Goal: Transaction & Acquisition: Purchase product/service

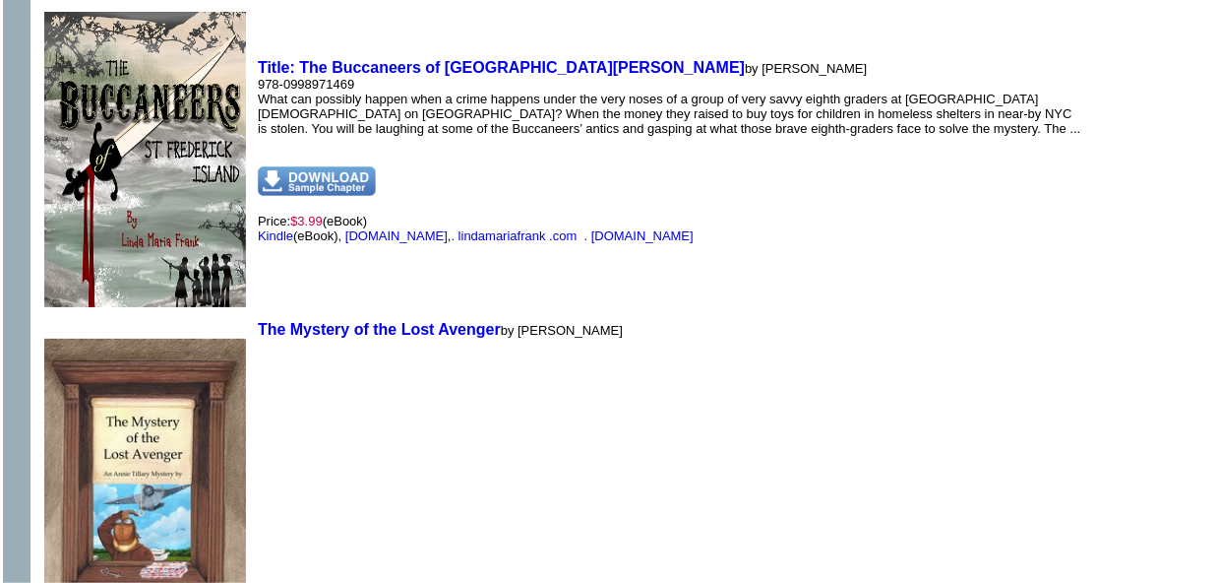
scroll to position [1310, 0]
click at [379, 227] on link "Amazon.com" at bounding box center [396, 234] width 102 height 15
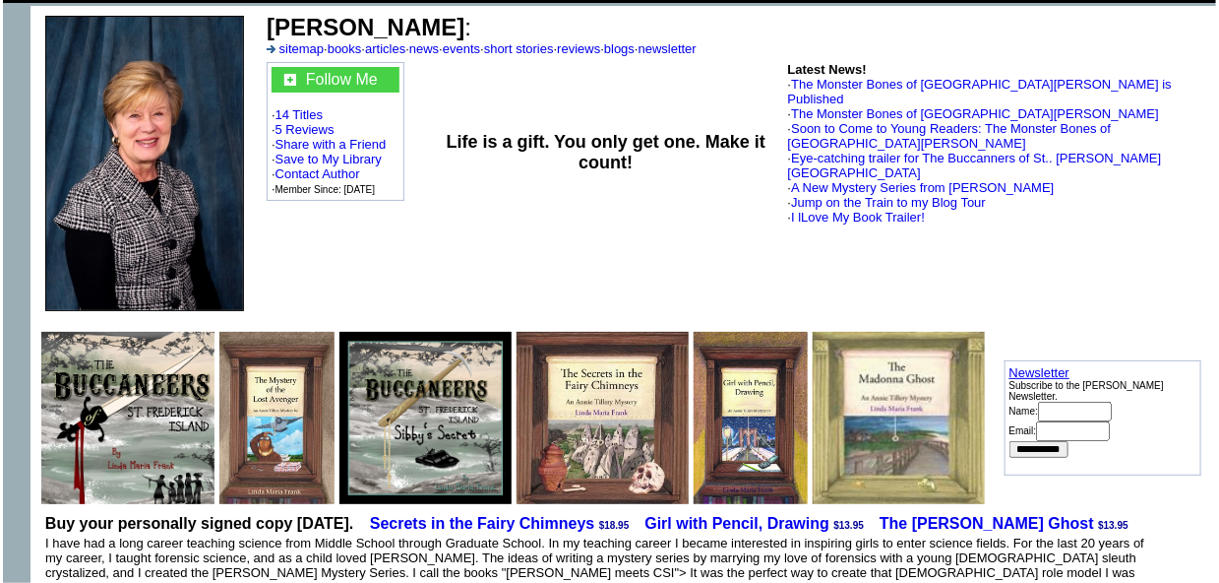
scroll to position [0, 0]
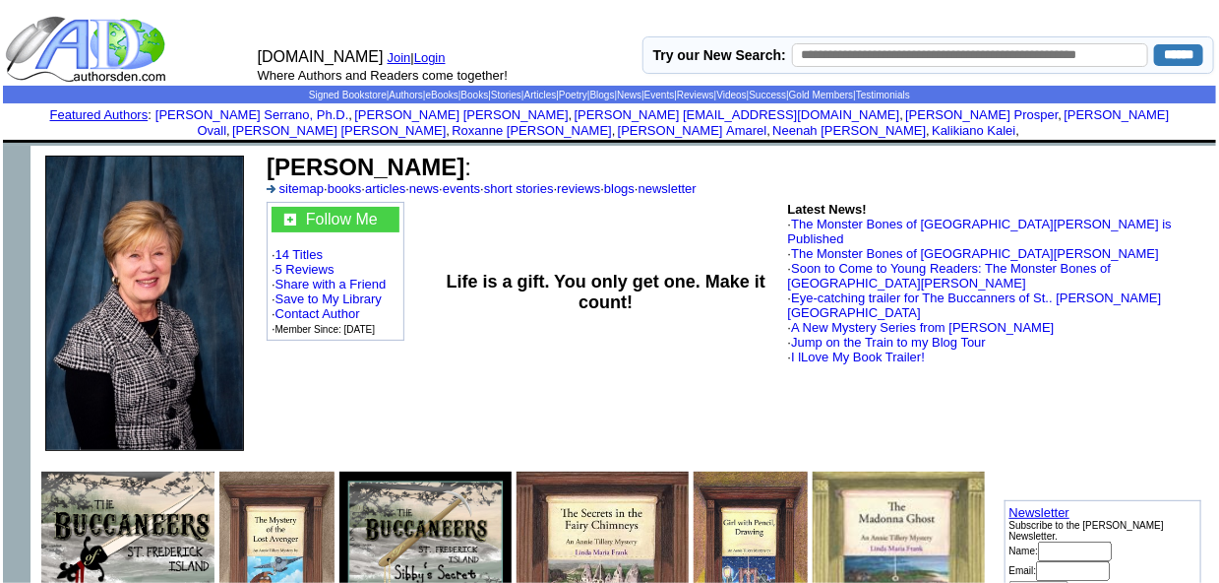
click at [532, 223] on td "Life is a gift. You only get one. Make it count!" at bounding box center [606, 292] width 358 height 186
click at [342, 187] on link "books" at bounding box center [345, 188] width 34 height 15
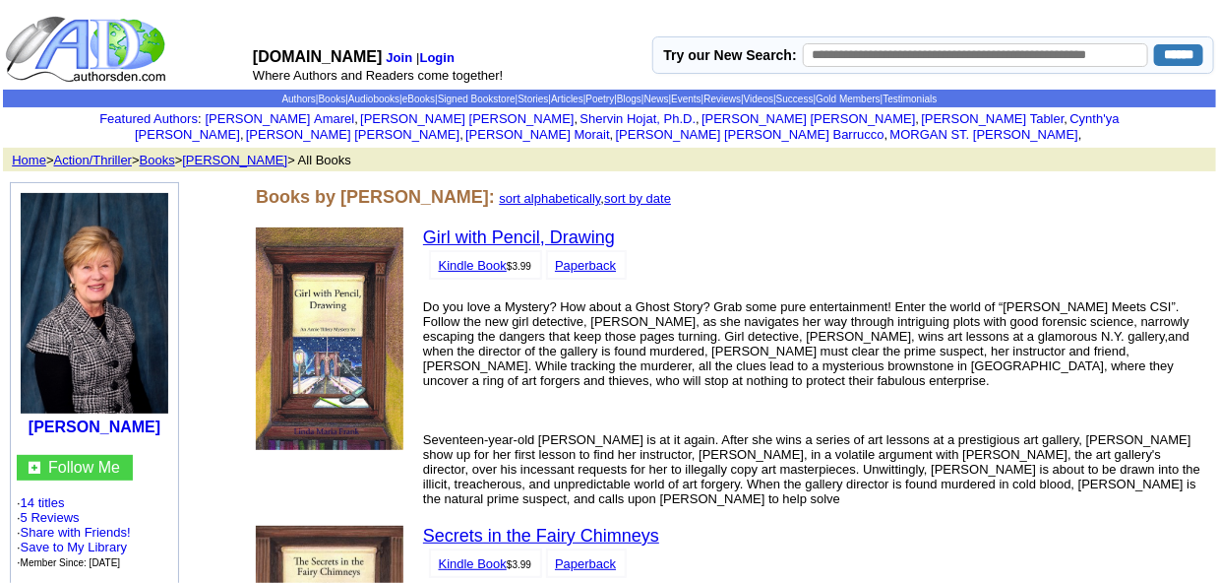
scroll to position [23, 0]
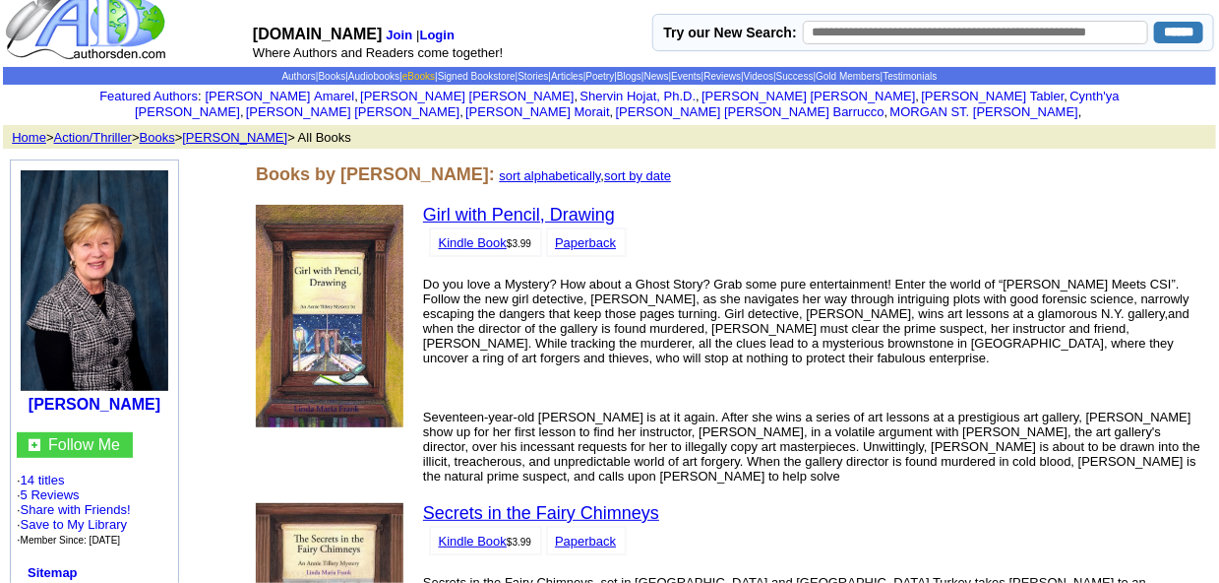
click at [403, 78] on link "eBooks" at bounding box center [419, 76] width 32 height 11
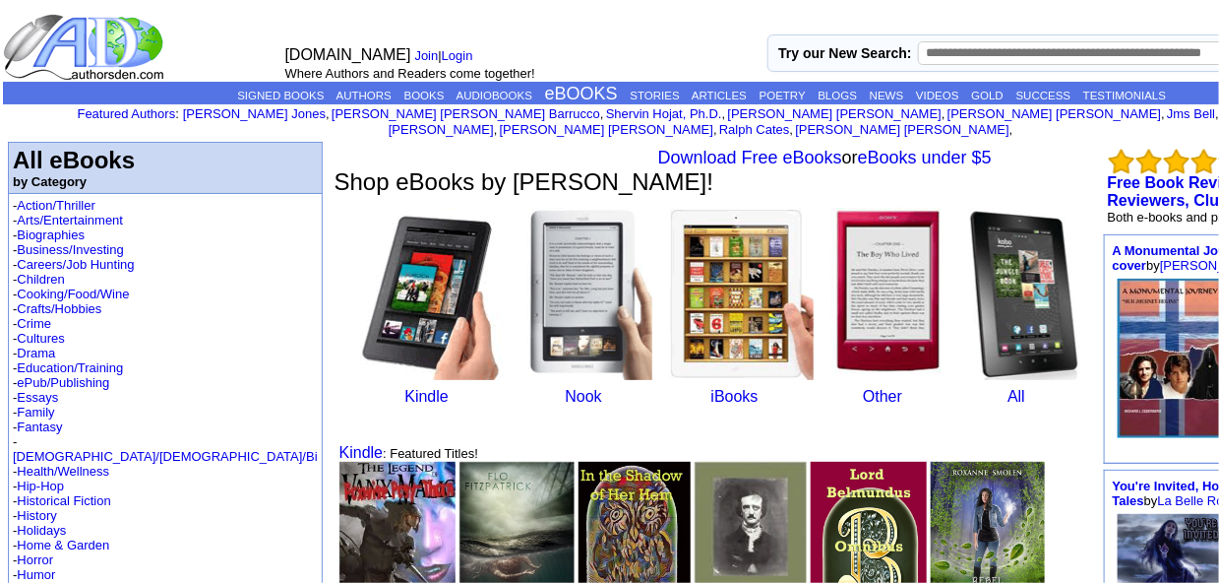
click at [354, 281] on img at bounding box center [432, 294] width 157 height 172
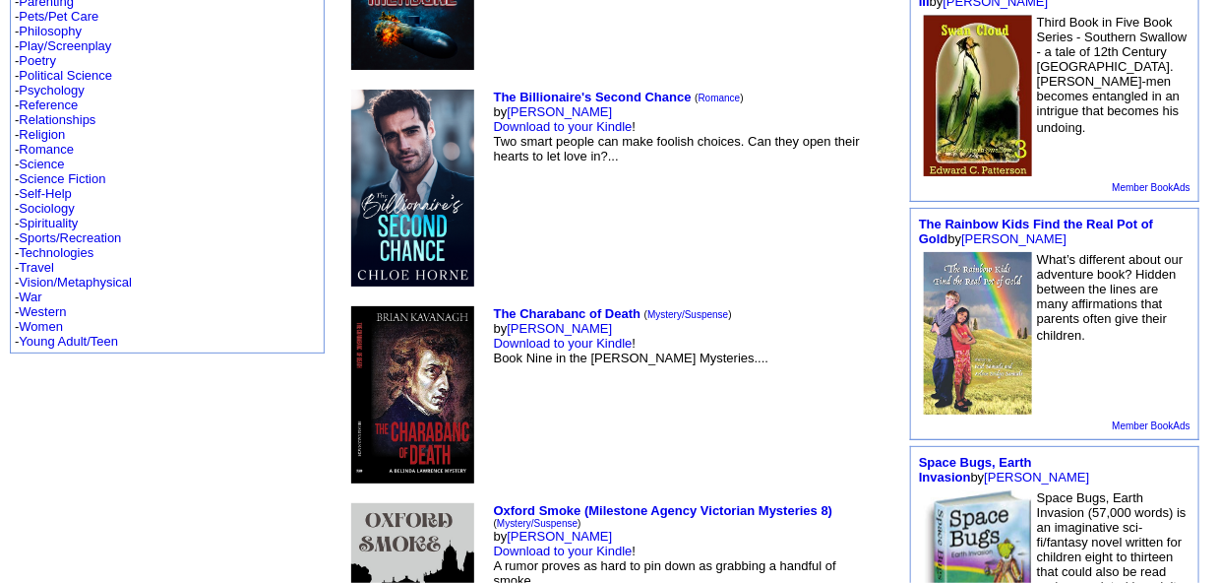
scroll to position [940, 0]
